Goal: Check status: Check status

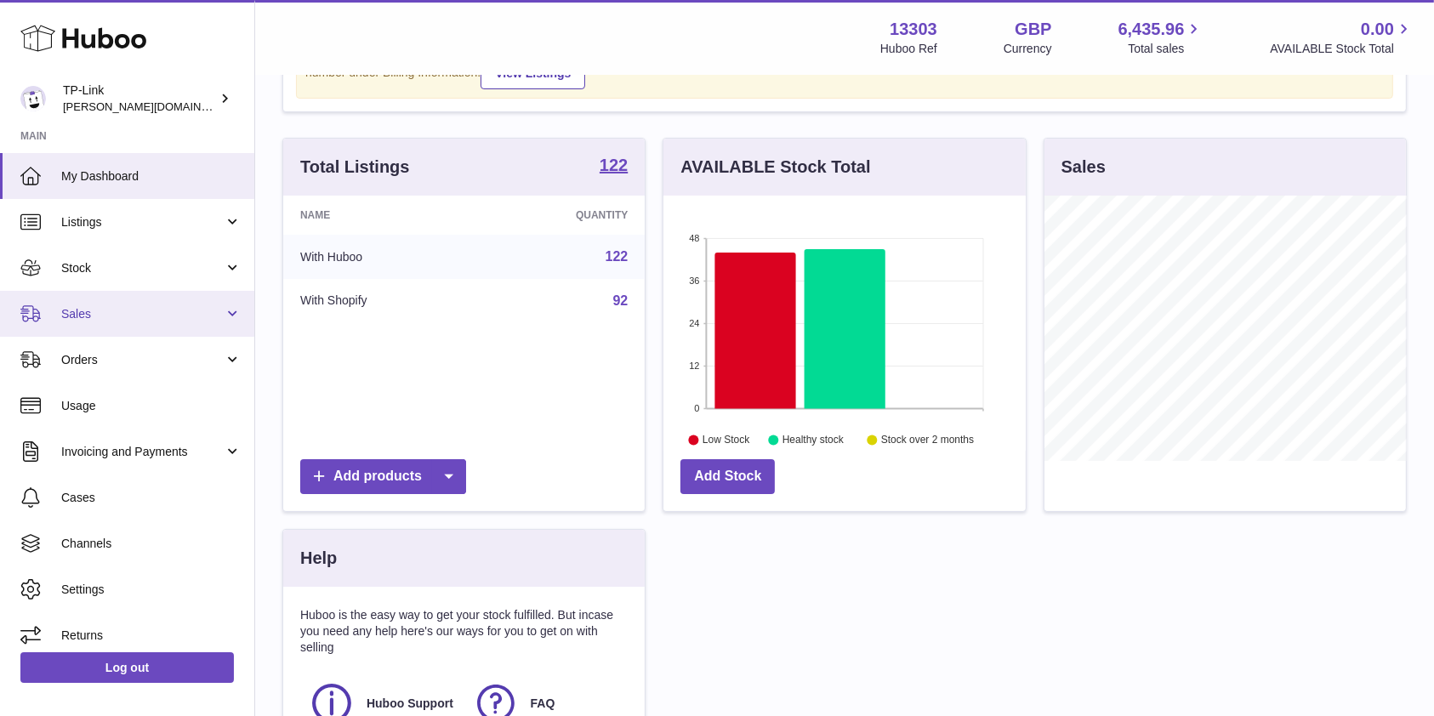
scroll to position [265, 361]
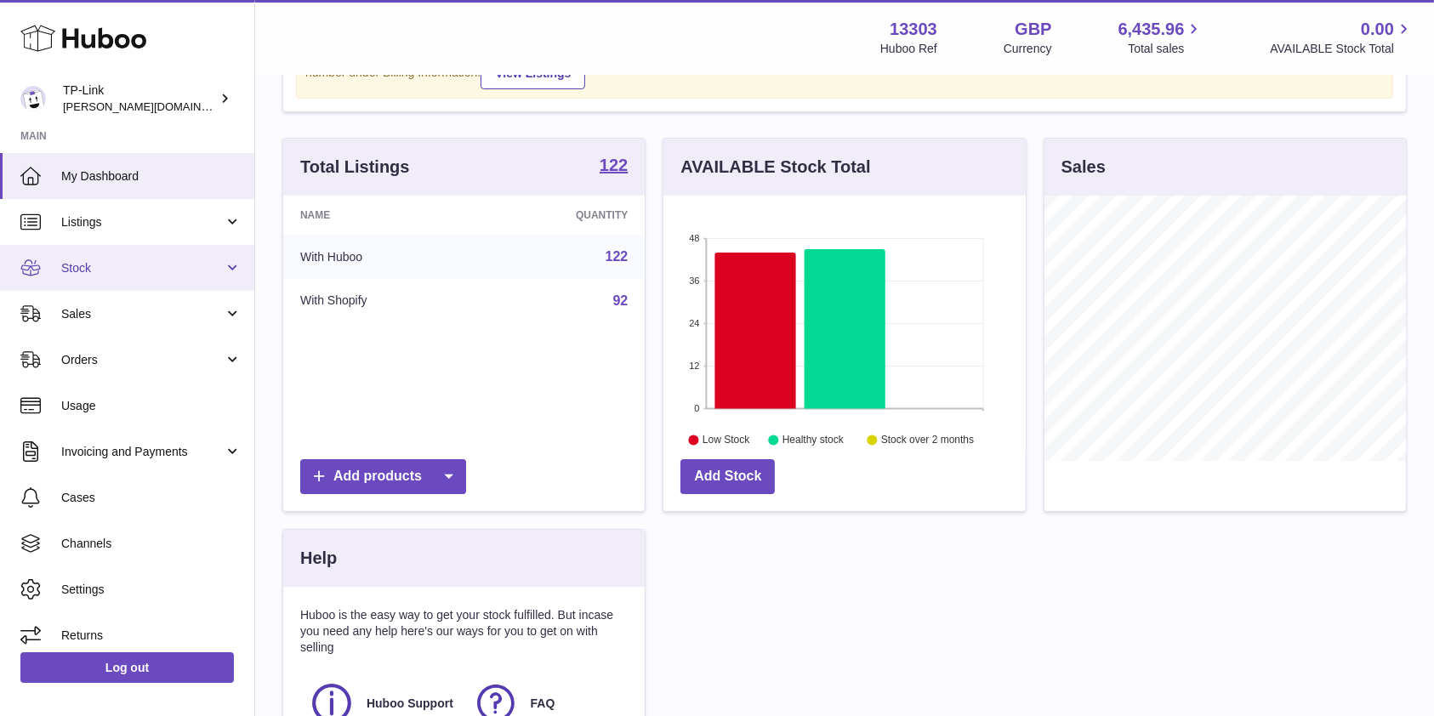
click at [105, 270] on span "Stock" at bounding box center [142, 268] width 162 height 16
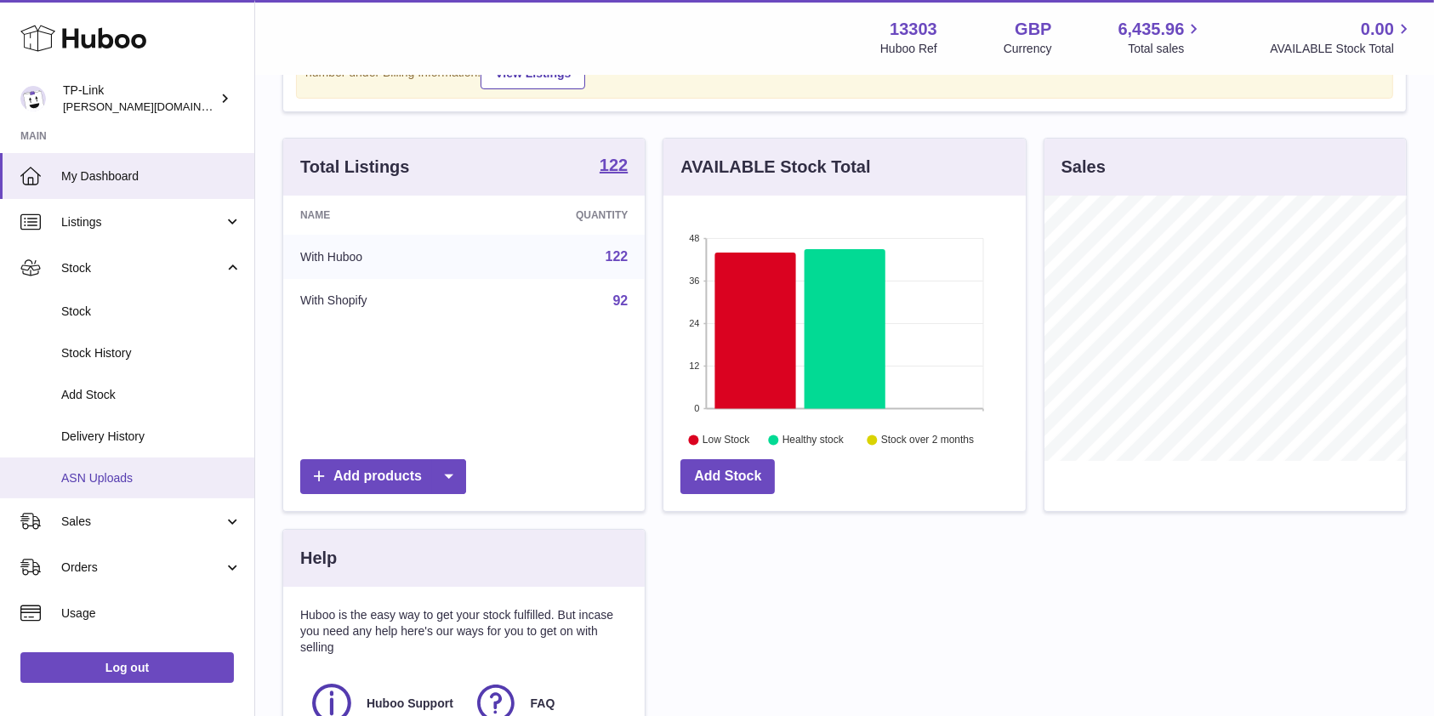
click at [115, 473] on span "ASN Uploads" at bounding box center [151, 478] width 180 height 16
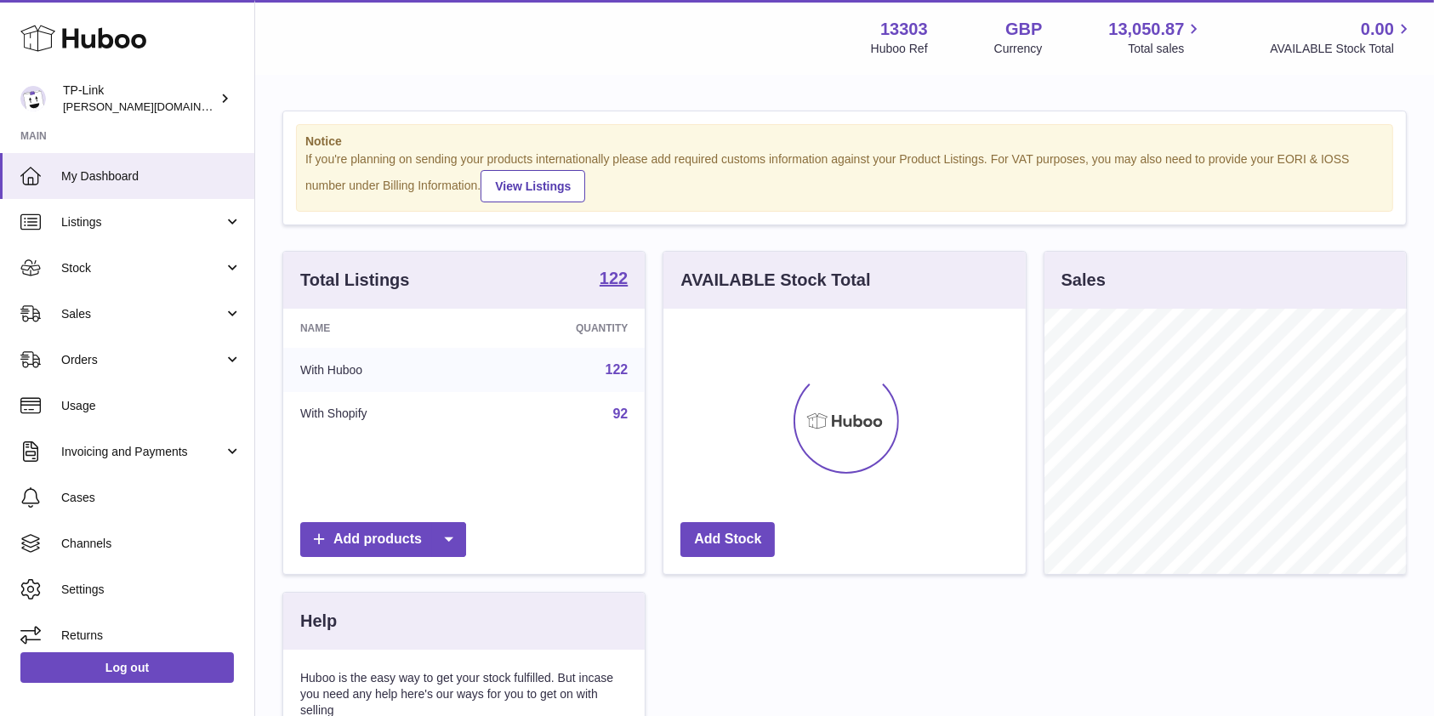
scroll to position [265, 361]
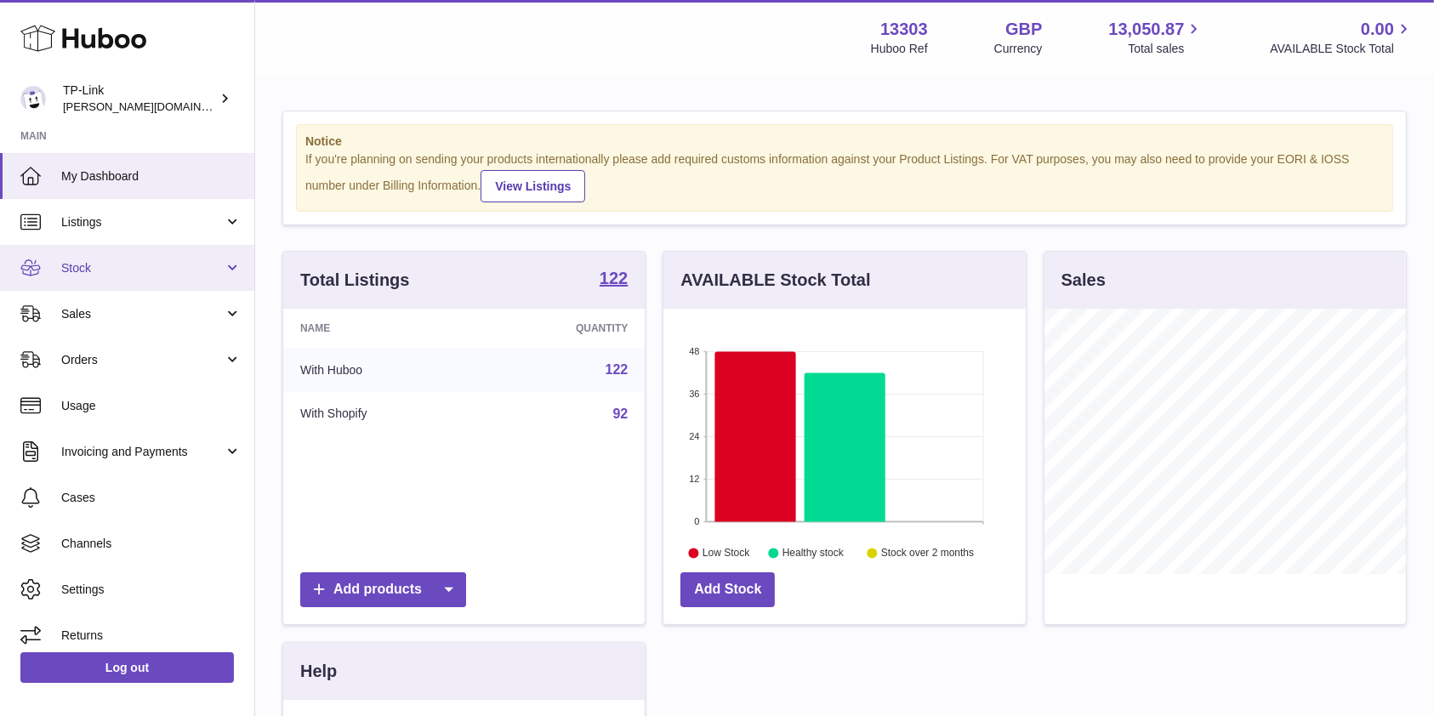
click at [99, 265] on span "Stock" at bounding box center [142, 268] width 162 height 16
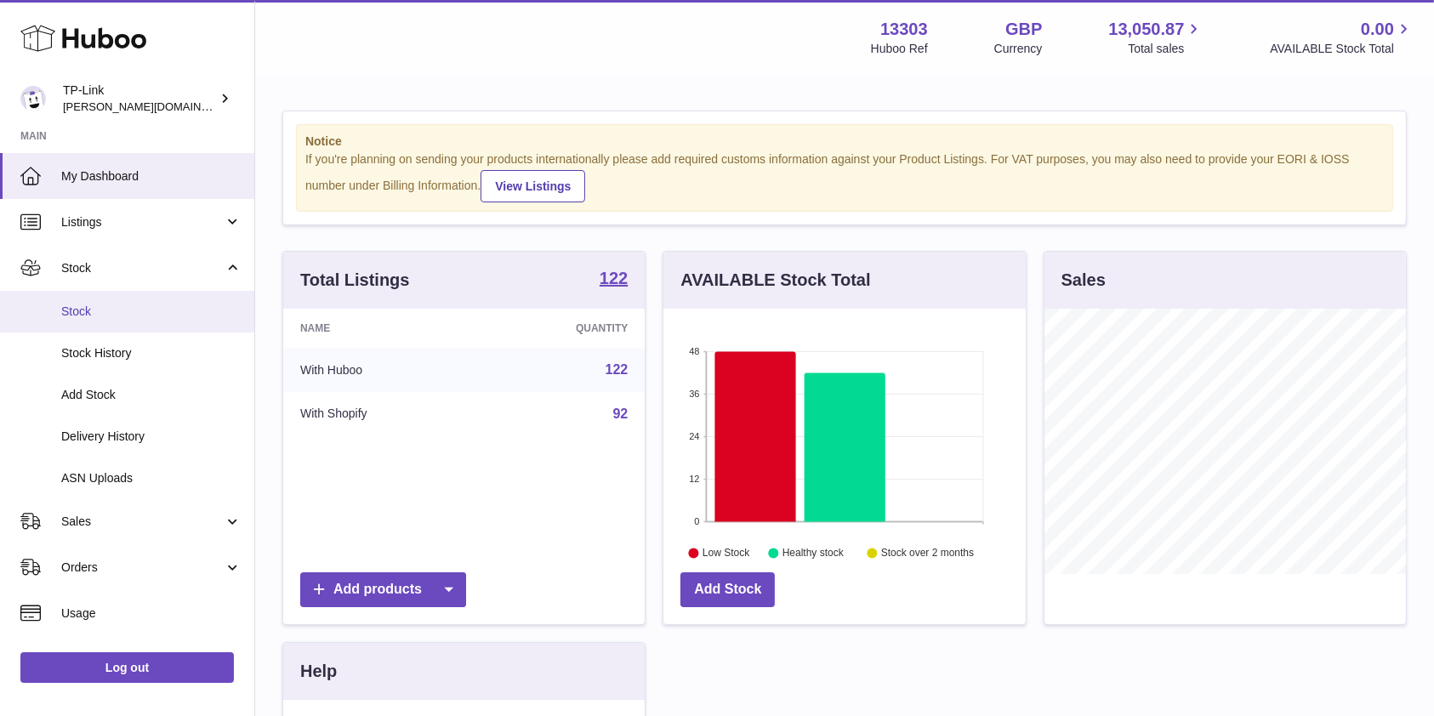
click at [121, 309] on span "Stock" at bounding box center [151, 312] width 180 height 16
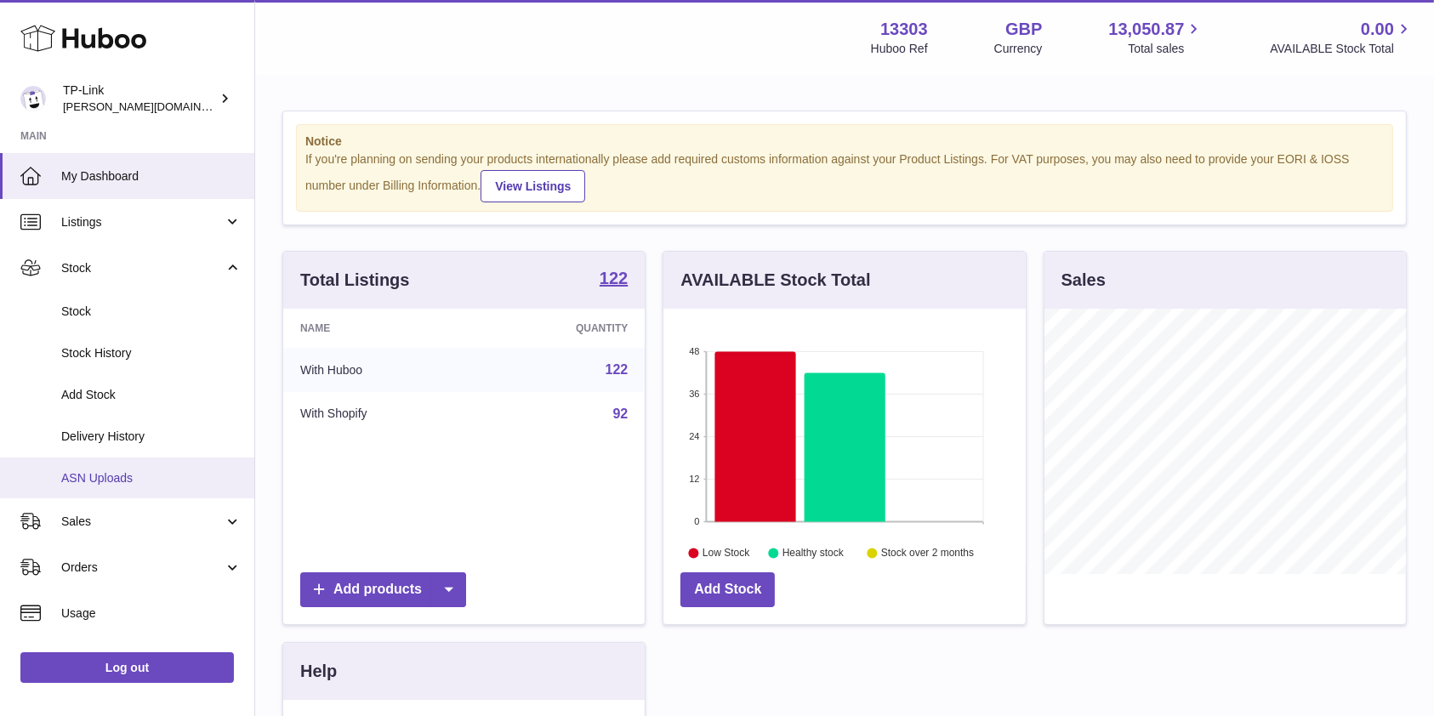
click at [116, 486] on link "ASN Uploads" at bounding box center [127, 479] width 254 height 42
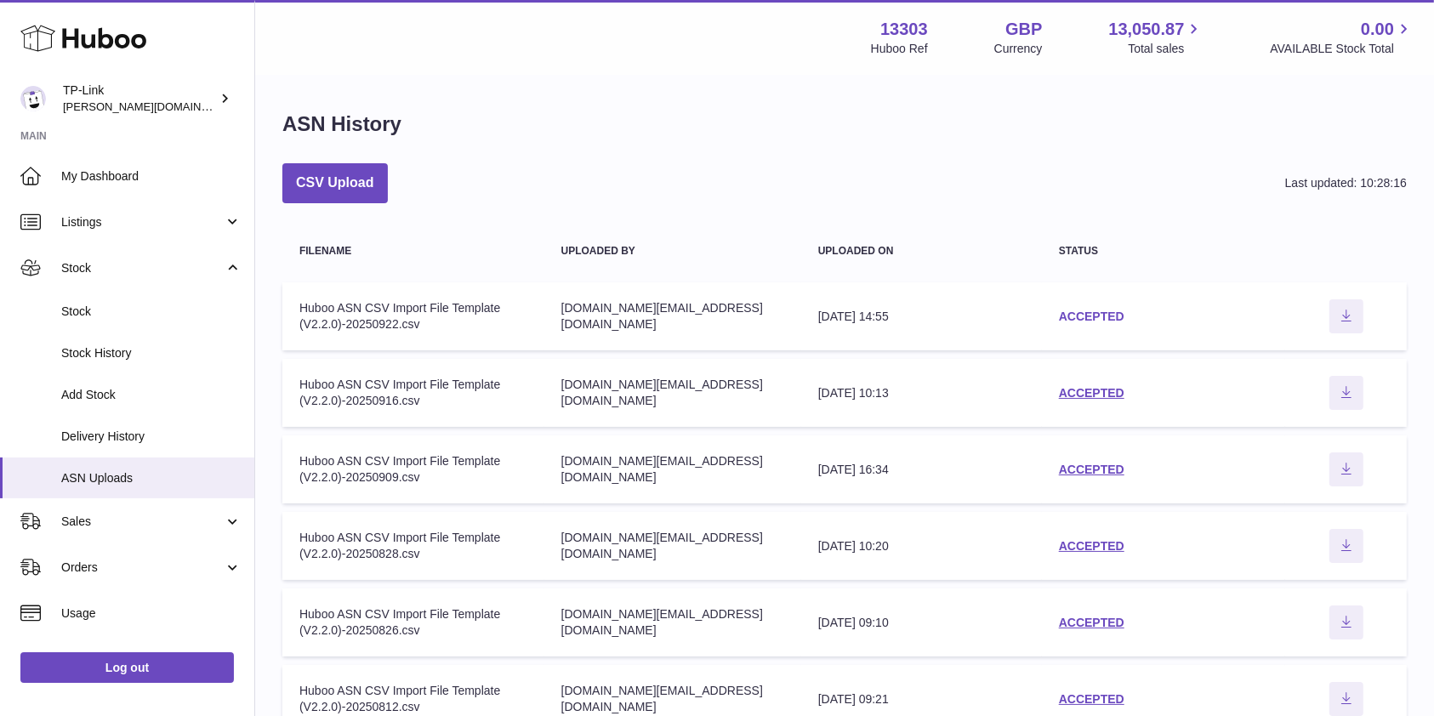
click at [1086, 315] on link "ACCEPTED" at bounding box center [1091, 317] width 65 height 14
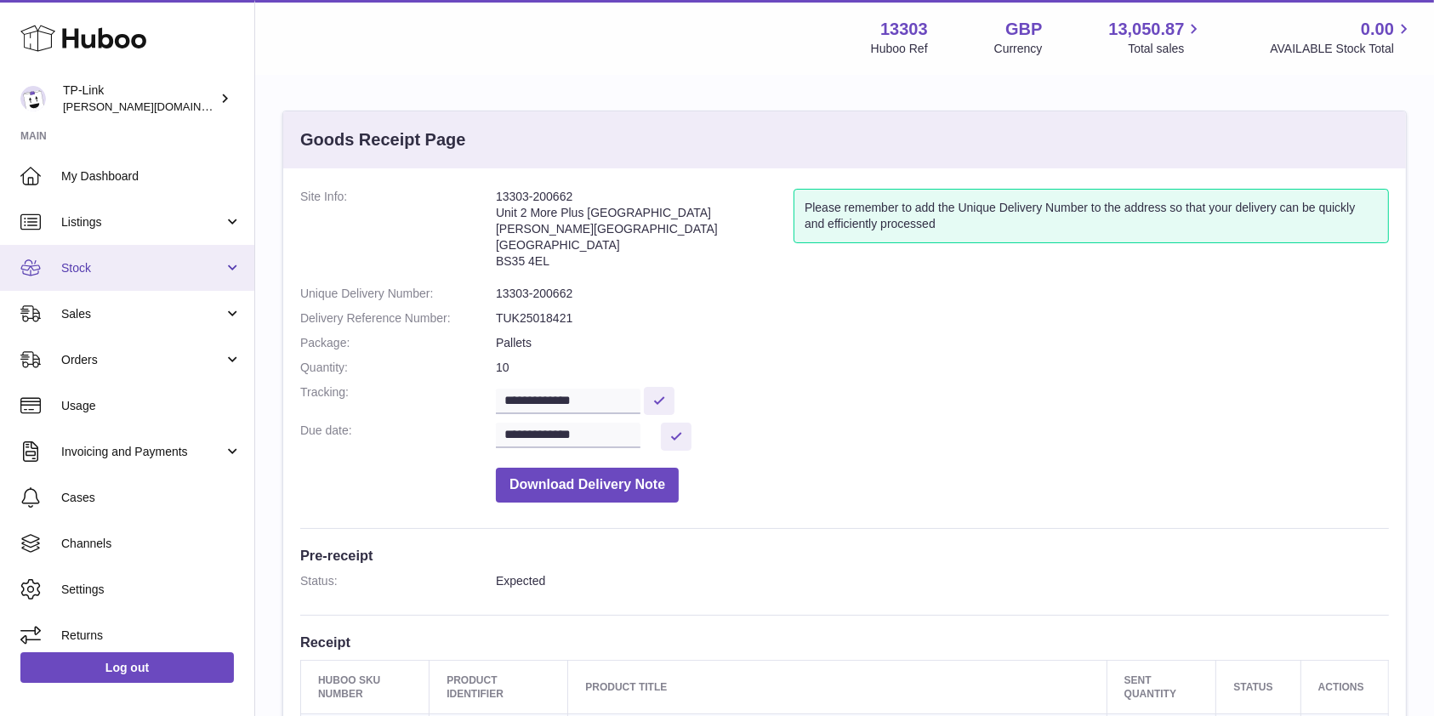
click at [136, 265] on span "Stock" at bounding box center [142, 268] width 162 height 16
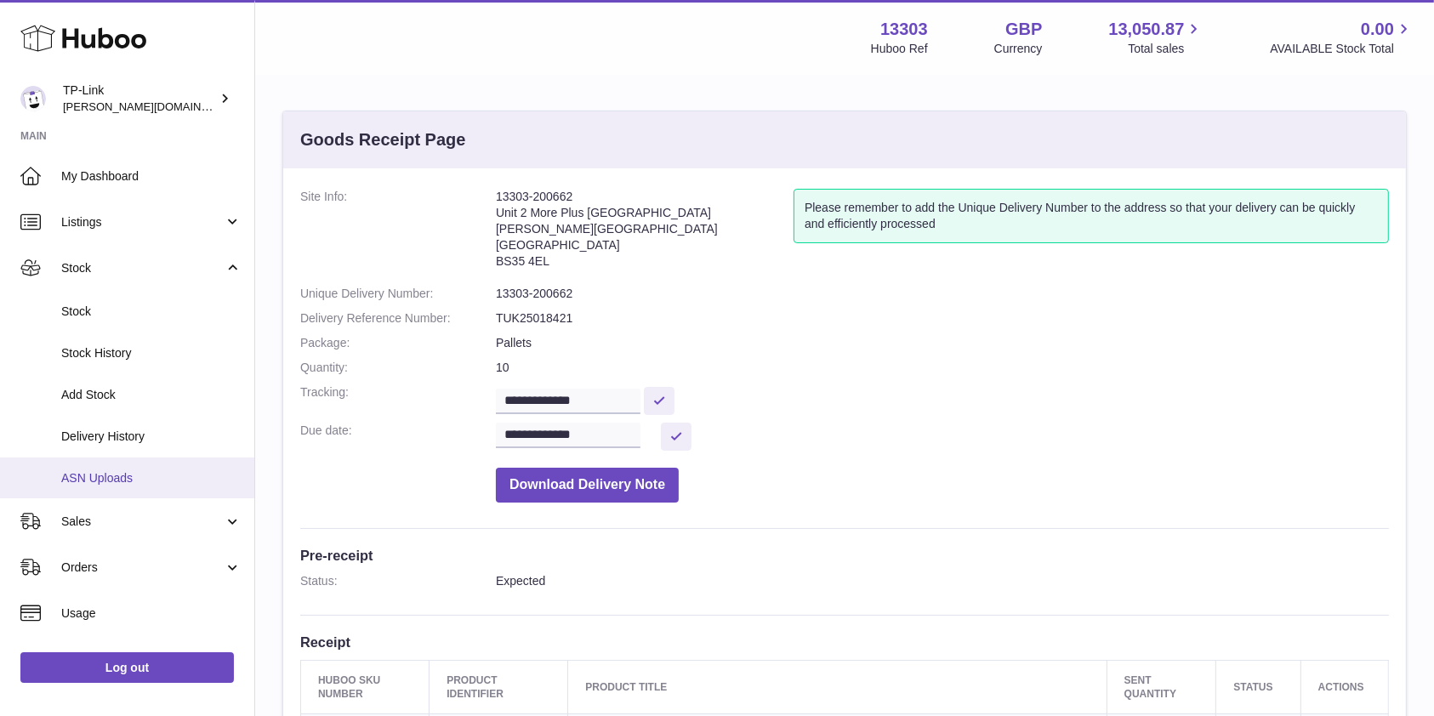
click at [119, 480] on span "ASN Uploads" at bounding box center [151, 478] width 180 height 16
